Goal: Navigation & Orientation: Find specific page/section

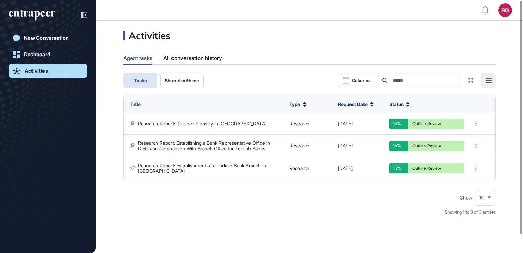
click at [134, 80] on span "Tasks" at bounding box center [140, 80] width 13 height 5
click at [136, 78] on span "Tasks" at bounding box center [140, 80] width 13 height 5
click at [138, 59] on div "Agent tasks" at bounding box center [137, 57] width 29 height 13
